Goal: Information Seeking & Learning: Find specific fact

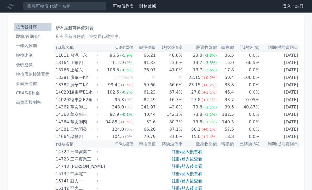
click at [290, 9] on link "登入／註冊" at bounding box center [293, 6] width 29 height 8
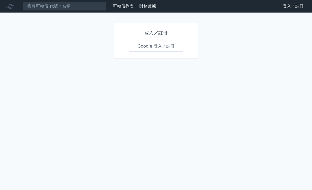
click at [142, 36] on h1 "登入／註冊" at bounding box center [156, 32] width 54 height 7
click at [138, 41] on link "Google 登入／註冊" at bounding box center [156, 46] width 54 height 11
click at [137, 46] on link "Google 登入／註冊" at bounding box center [156, 46] width 54 height 11
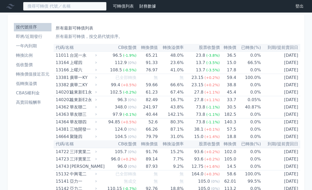
click at [76, 9] on input at bounding box center [65, 6] width 84 height 9
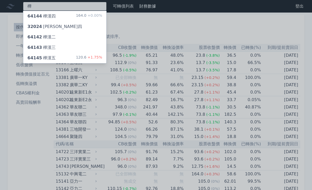
type input "樺"
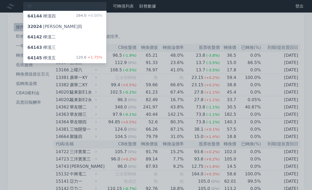
click at [60, 56] on div "64145 樺漢五 120.6 +1.75%" at bounding box center [64, 58] width 83 height 10
